Goal: Information Seeking & Learning: Learn about a topic

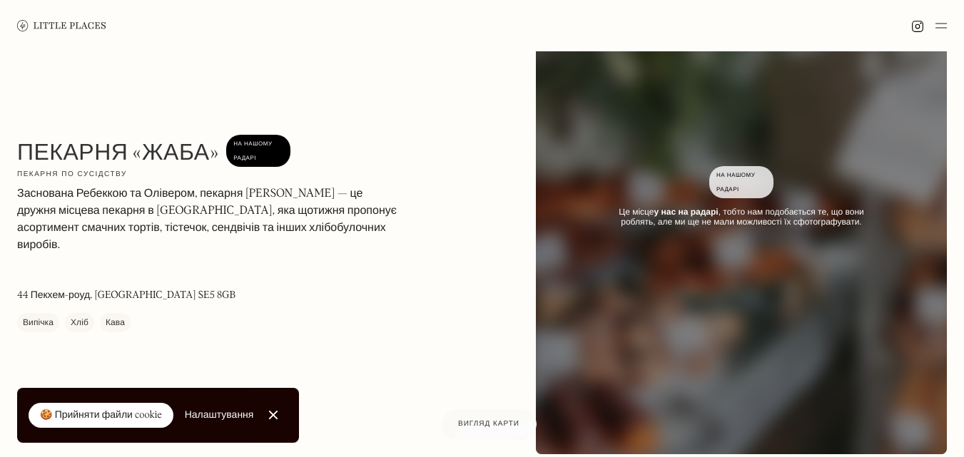
scroll to position [106, 0]
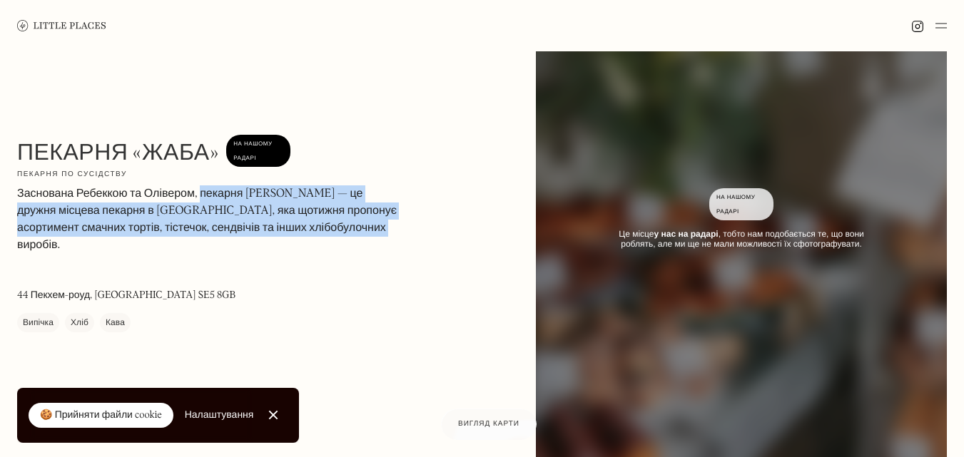
drag, startPoint x: 198, startPoint y: 198, endPoint x: 391, endPoint y: 228, distance: 194.9
click at [391, 228] on p "Заснована Ребеккою та Олівером, пекарня Toad Bakery — це дружня місцева пекарня…" at bounding box center [209, 219] width 385 height 68
click at [281, 205] on font "Заснована Ребеккою та Олівером, пекарня Toad Bakery — це дружня місцева пекарня…" at bounding box center [206, 219] width 379 height 63
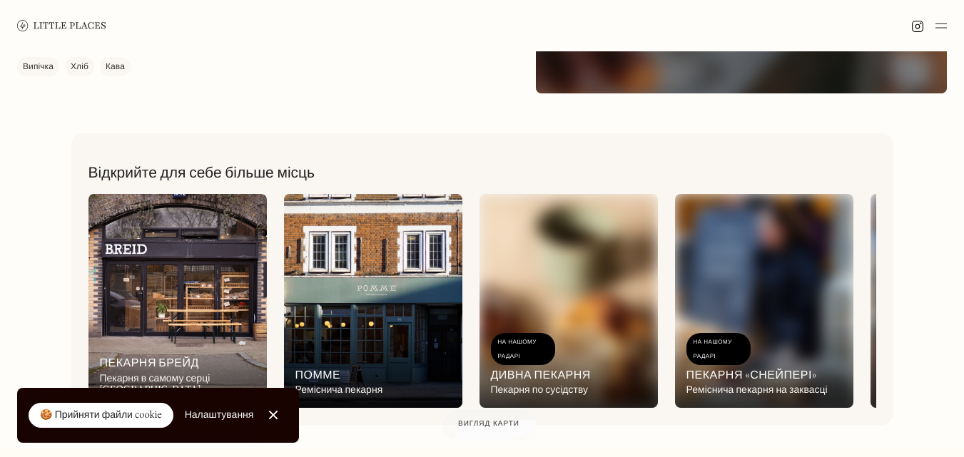
scroll to position [676, 0]
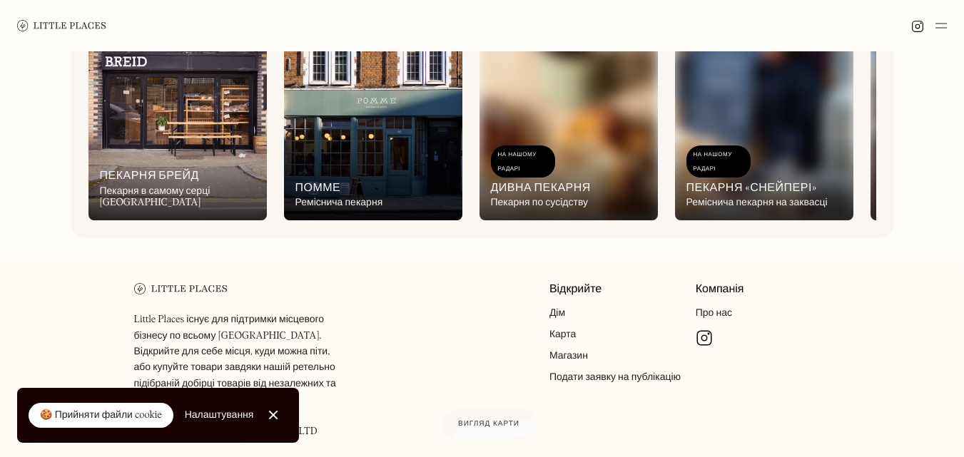
click at [194, 142] on div "На нашому радарі Пекарня Брейд Пекарня в самому серці Східного Лондона" at bounding box center [177, 181] width 178 height 78
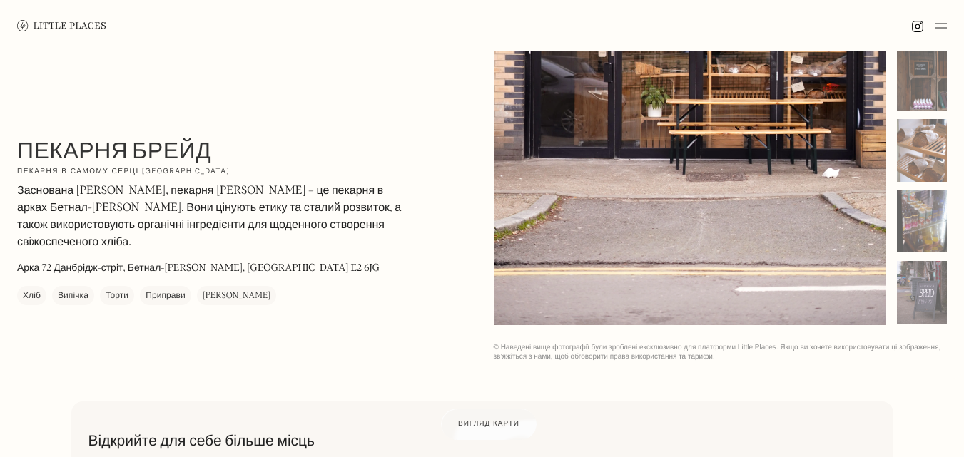
scroll to position [214, 0]
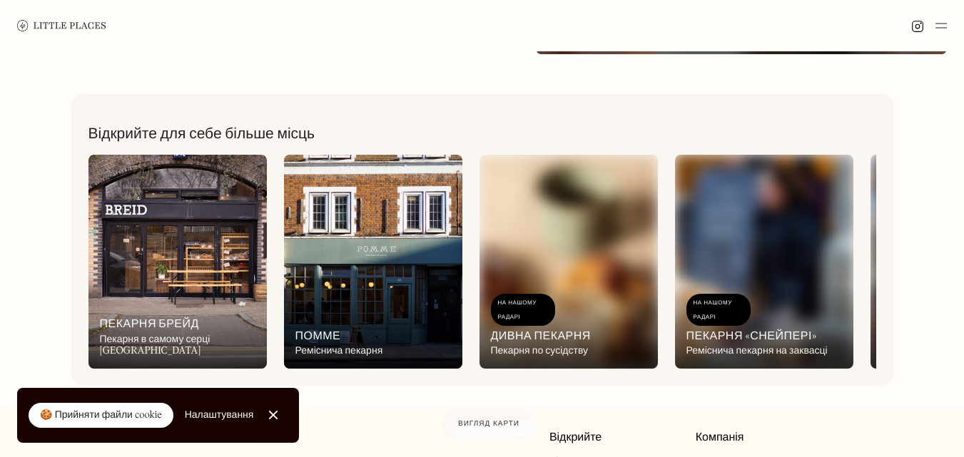
scroll to position [499, 0]
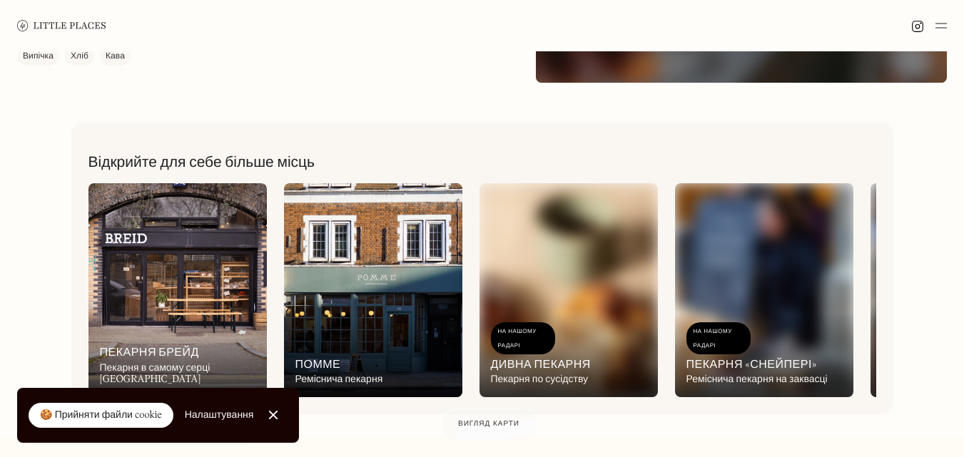
click at [228, 272] on img at bounding box center [177, 290] width 178 height 214
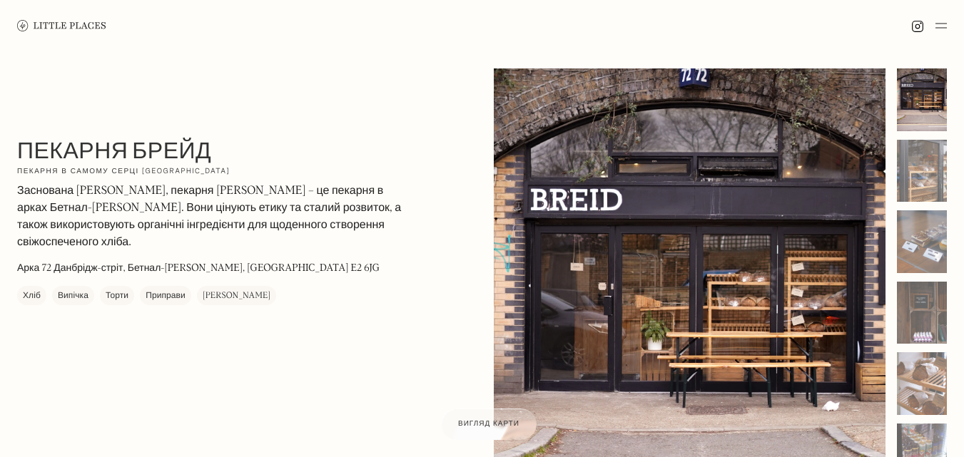
click at [46, 152] on font "Пекарня Брейд" at bounding box center [114, 151] width 194 height 30
click at [105, 158] on font "Пекарня Брейд" at bounding box center [114, 151] width 194 height 30
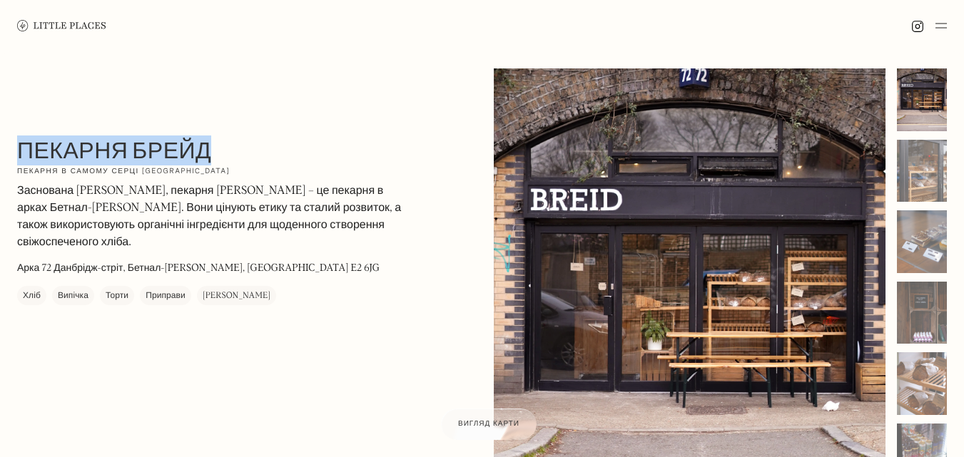
click at [208, 160] on font "Пекарня Брейд" at bounding box center [114, 151] width 194 height 30
drag, startPoint x: 208, startPoint y: 151, endPoint x: 80, endPoint y: 152, distance: 128.4
click at [80, 152] on font "Пекарня Брейд" at bounding box center [114, 151] width 194 height 30
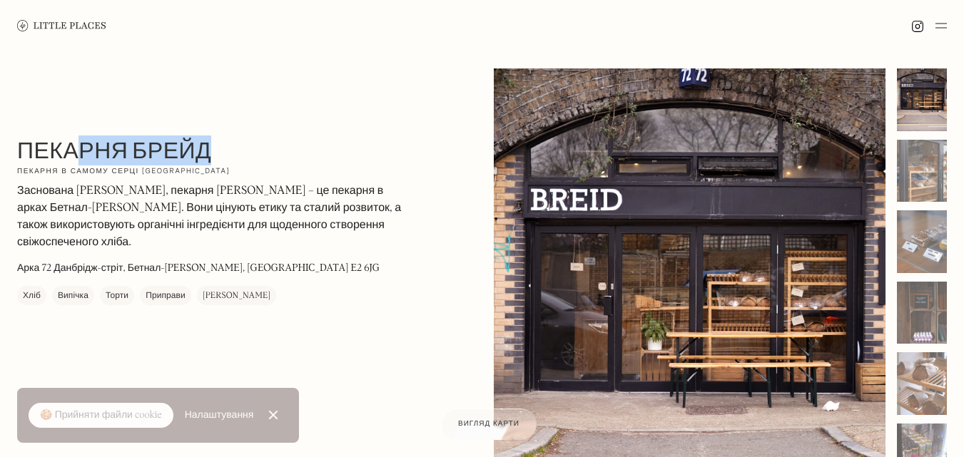
click at [135, 200] on p "Заснована Девідом Міллером, пекарня Breid Bakery – це пекарня в арках Бетнал-Гр…" at bounding box center [209, 217] width 385 height 68
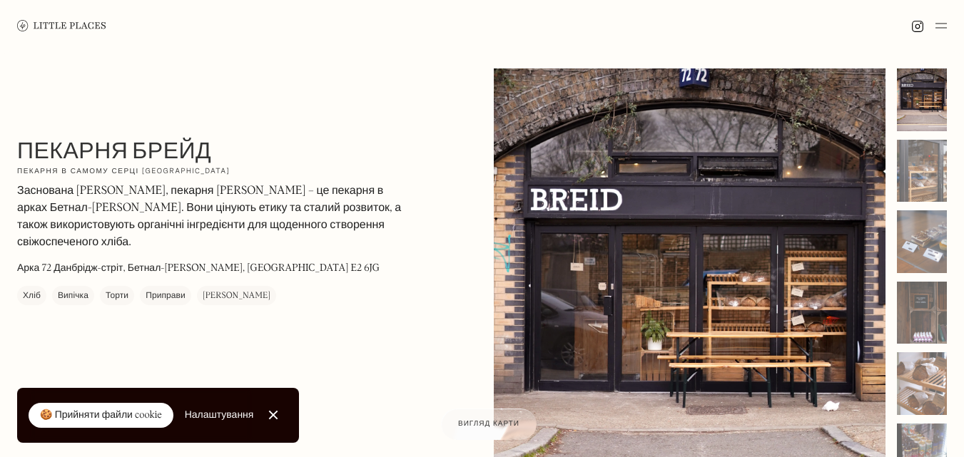
click at [287, 195] on font "Заснована Девідом Міллером, пекарня Breid Bakery – це пекарня в арках Бетнал-Гр…" at bounding box center [209, 217] width 384 height 63
click at [284, 193] on font "Заснована Девідом Міллером, пекарня Breid Bakery – це пекарня в арках Бетнал-Гр…" at bounding box center [209, 217] width 384 height 63
drag, startPoint x: 290, startPoint y: 192, endPoint x: 229, endPoint y: 188, distance: 60.7
click at [229, 188] on font "Заснована Девідом Міллером, пекарня Breid Bakery – це пекарня в арках Бетнал-Гр…" at bounding box center [209, 217] width 384 height 63
copy font "Breid Bakery"
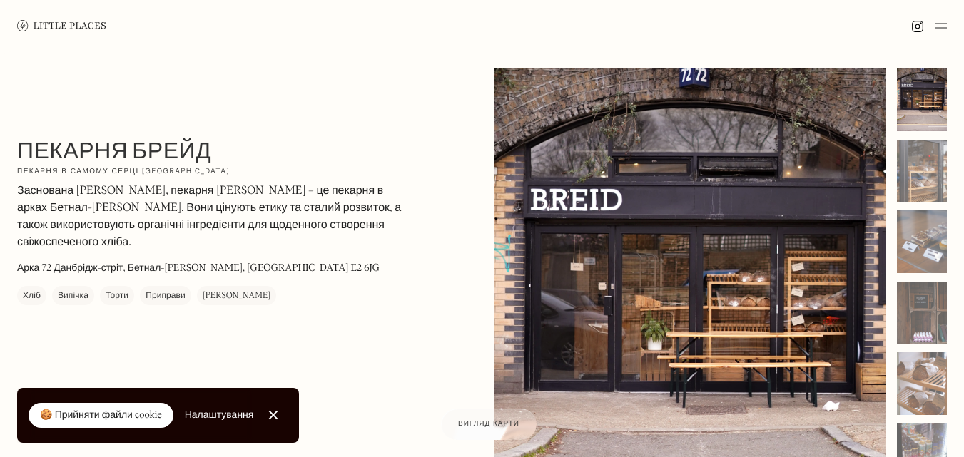
click at [478, 262] on div "Пекарня Брейд На нашому радарі Пекарня в самому серці Східного Лондона Заснован…" at bounding box center [482, 331] width 964 height 561
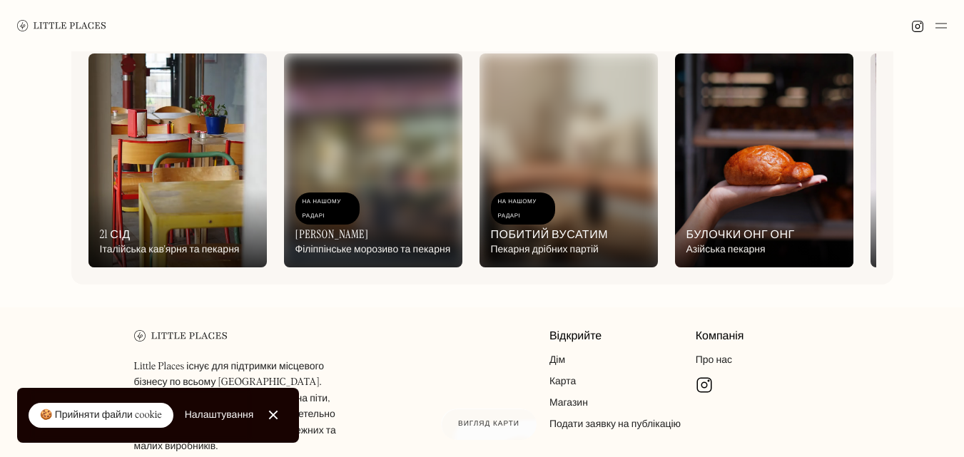
click at [399, 101] on img at bounding box center [373, 160] width 178 height 214
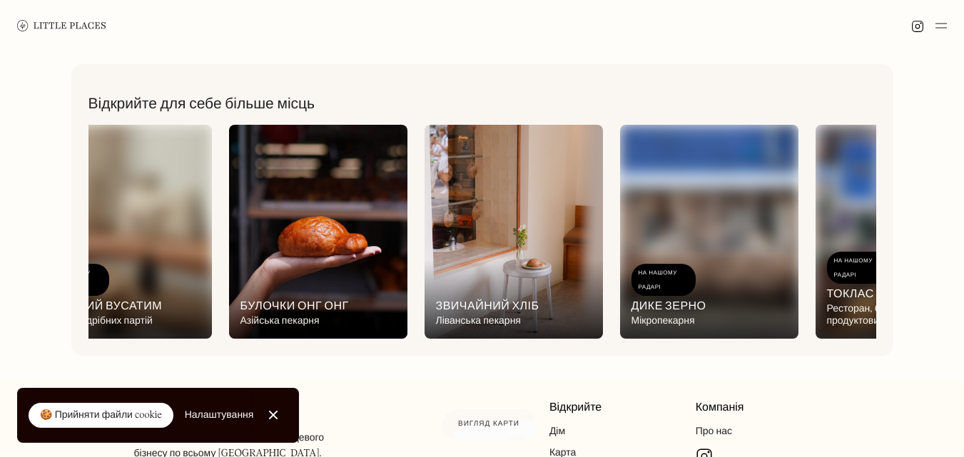
scroll to position [0, 503]
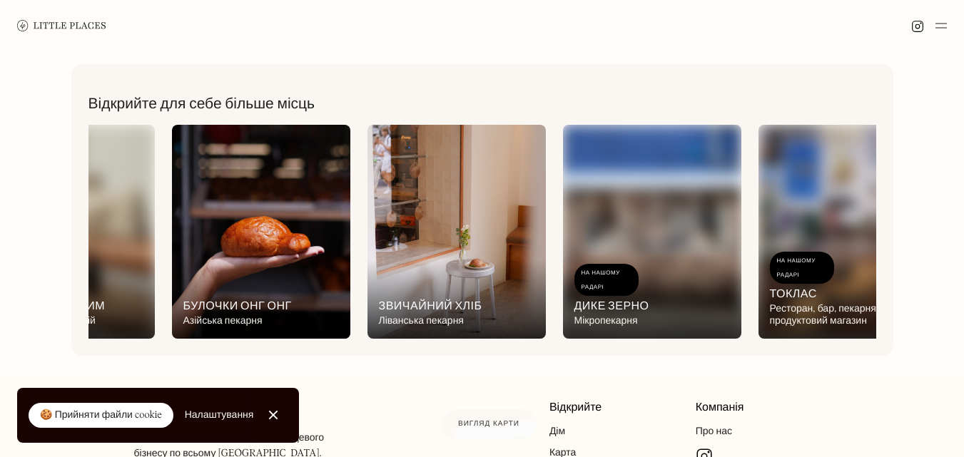
click at [449, 267] on div "На нашому радарі Звичайний хліб Ліванська пекарня" at bounding box center [456, 299] width 178 height 78
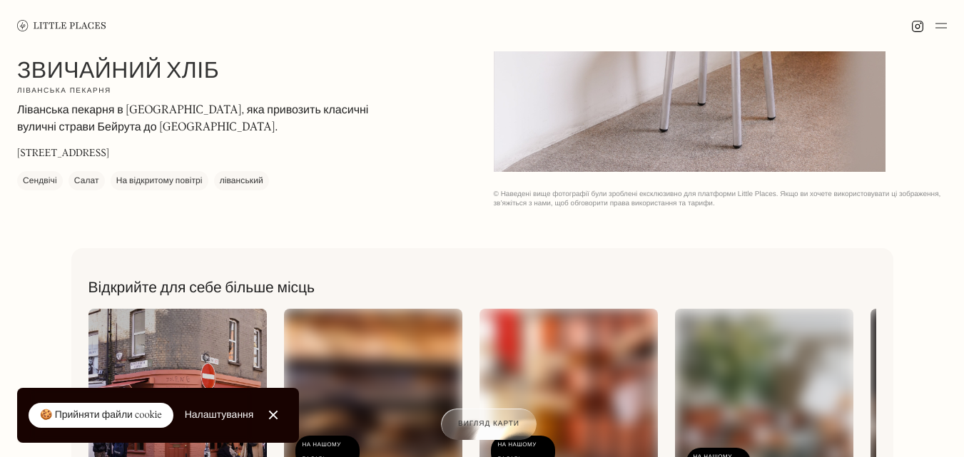
scroll to position [571, 0]
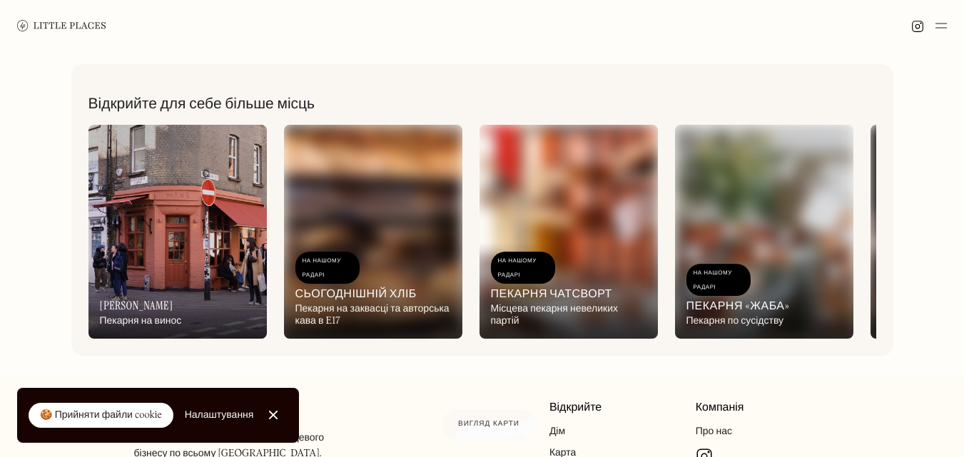
click at [180, 216] on img at bounding box center [177, 232] width 178 height 214
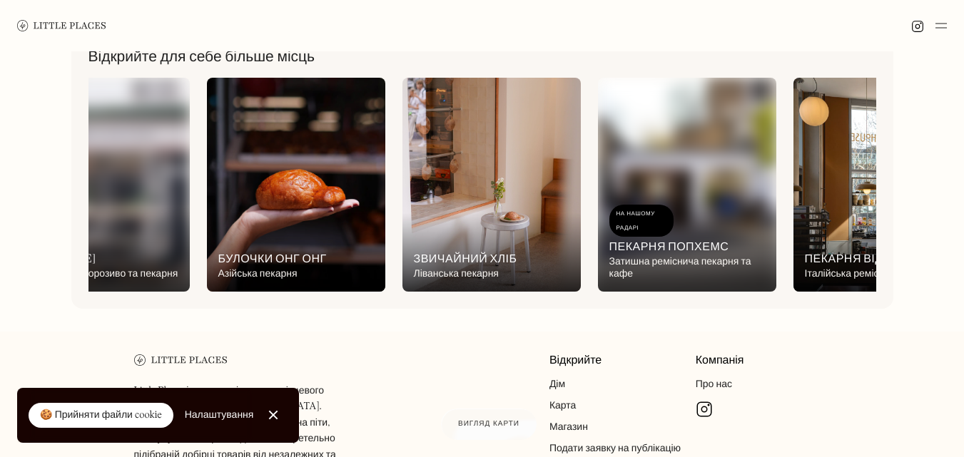
scroll to position [0, 723]
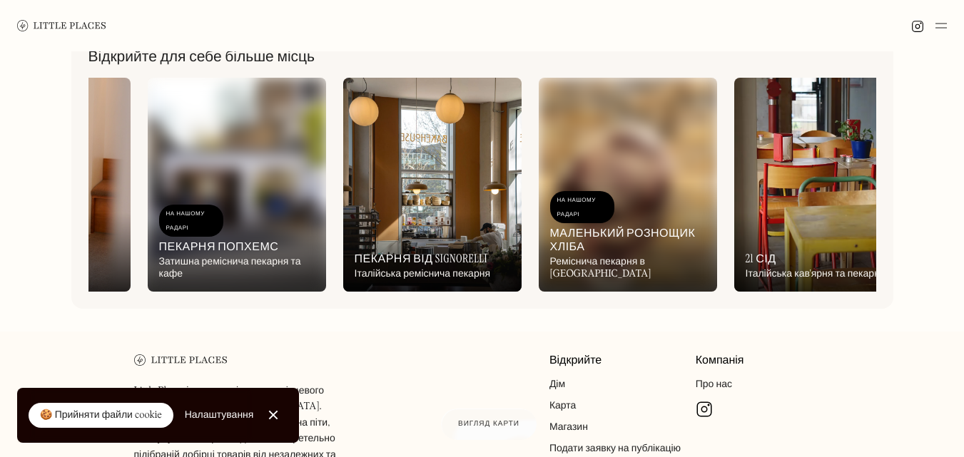
click at [517, 274] on div "На нашому радарі Пекарня від Signorelli Італійська реміснича пекарня" at bounding box center [432, 252] width 178 height 78
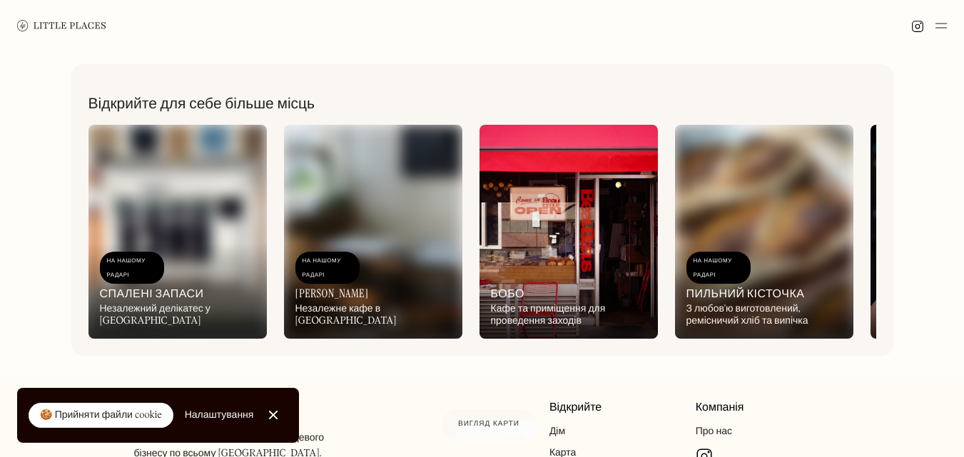
scroll to position [521, 0]
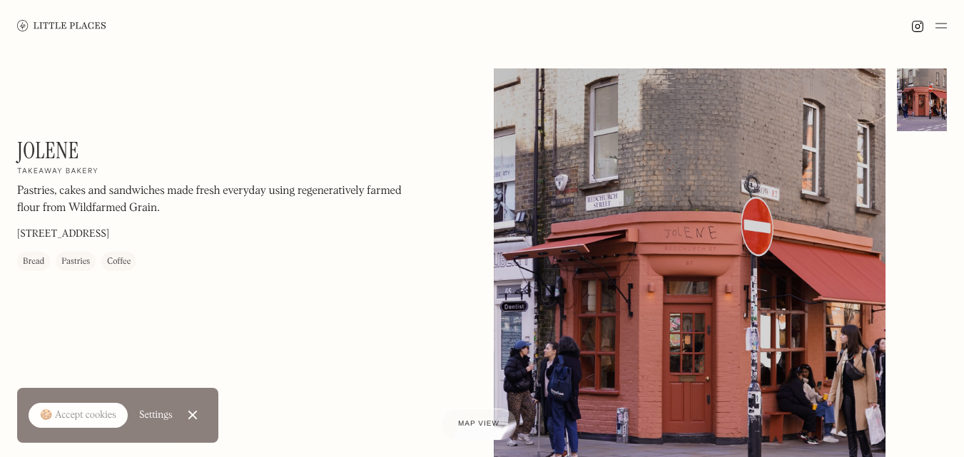
scroll to position [618, 0]
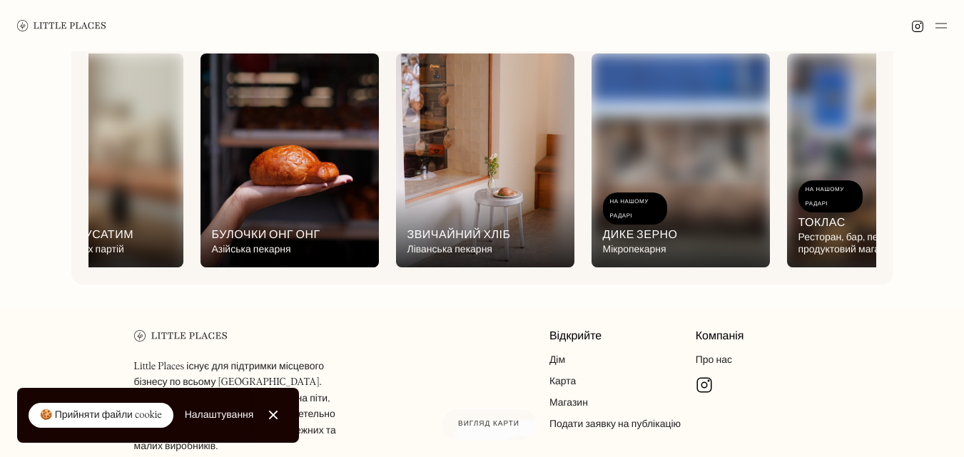
scroll to position [0, 484]
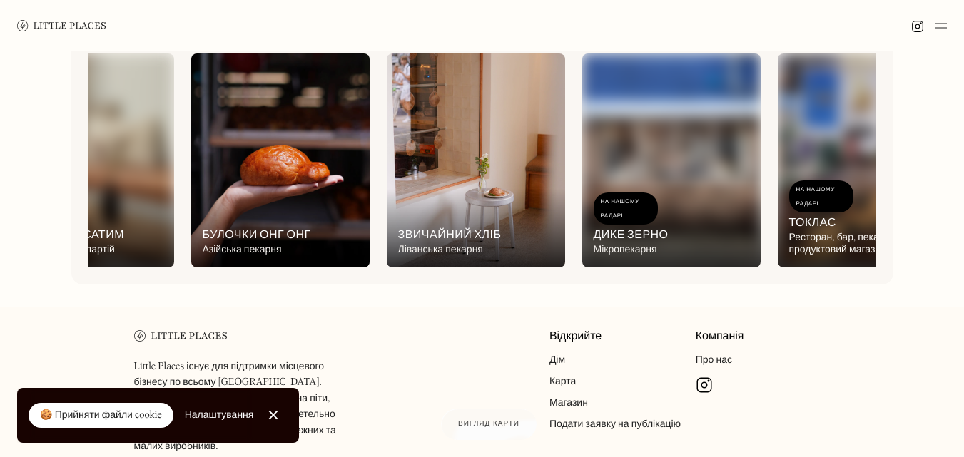
click at [259, 178] on img at bounding box center [280, 160] width 178 height 214
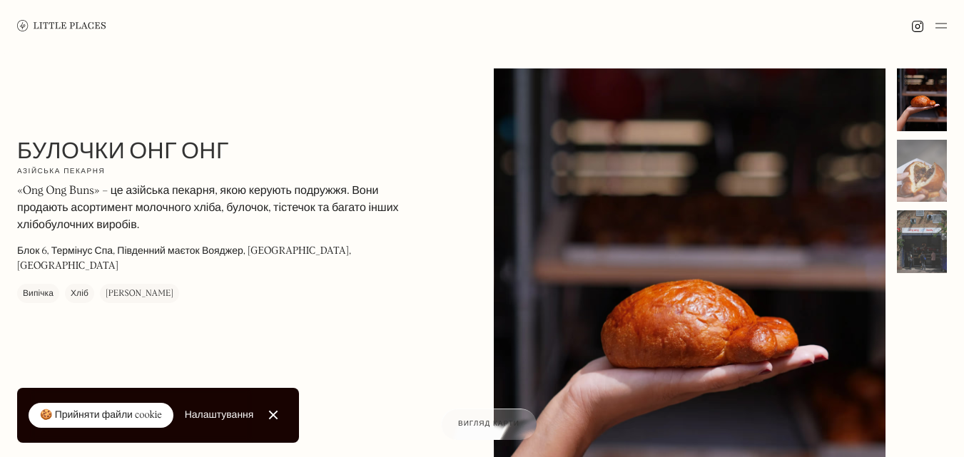
click at [933, 258] on div at bounding box center [922, 241] width 50 height 63
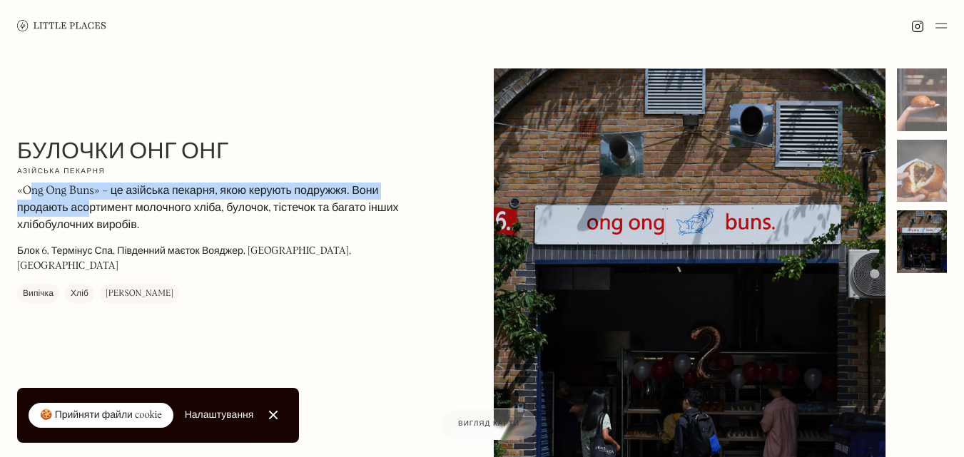
drag, startPoint x: 27, startPoint y: 196, endPoint x: 24, endPoint y: 189, distance: 7.7
click at [81, 201] on font "«Ong Ong Buns» – це азійська пекарня, якою керують подружжя. Вони продають асор…" at bounding box center [208, 209] width 382 height 46
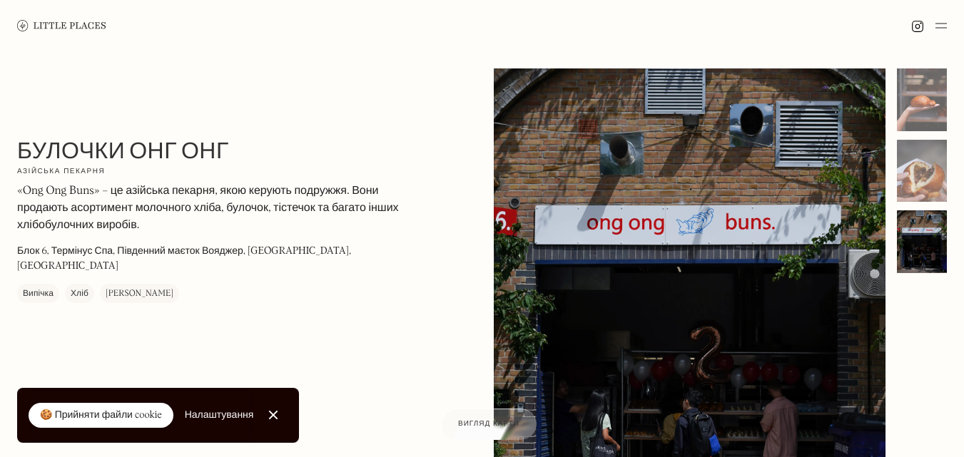
click at [26, 193] on font "«Ong Ong Buns» – це азійська пекарня, якою керують подружжя. Вони продають асор…" at bounding box center [208, 209] width 382 height 46
drag, startPoint x: 24, startPoint y: 193, endPoint x: 93, endPoint y: 195, distance: 69.2
click at [93, 195] on font "«Ong Ong Buns» – це азійська пекарня, якою керують подружжя. Вони продають асор…" at bounding box center [208, 209] width 382 height 46
copy font "Ong Ong Buns"
